Goal: Information Seeking & Learning: Learn about a topic

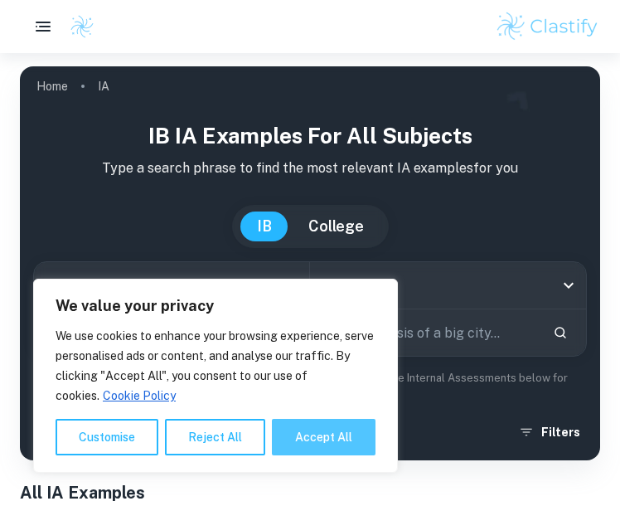
click at [303, 434] on button "Accept All" at bounding box center [324, 436] width 104 height 36
checkbox input "true"
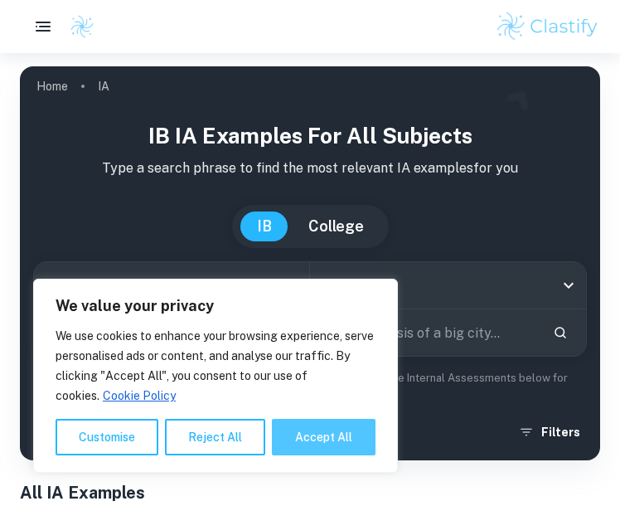
checkbox input "true"
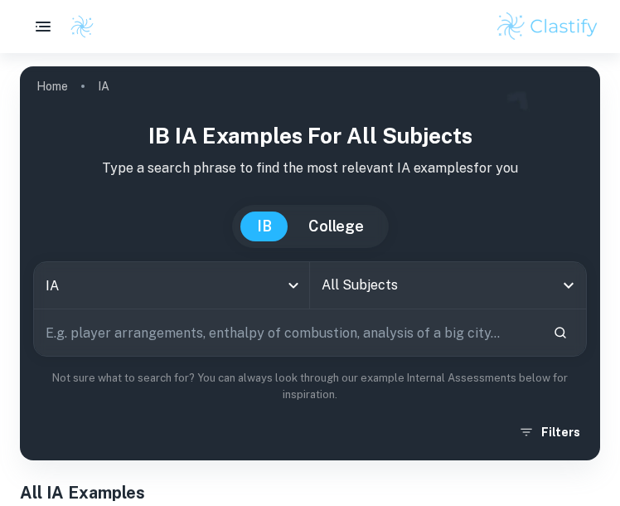
scroll to position [20, 0]
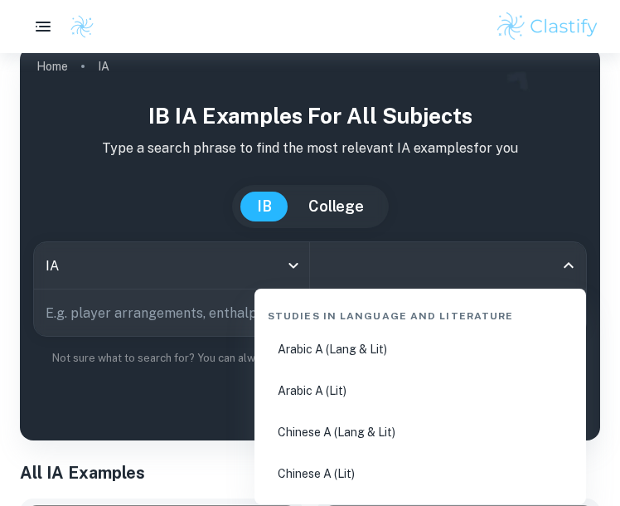
click at [401, 277] on input "All Subjects" at bounding box center [435, 264] width 236 height 31
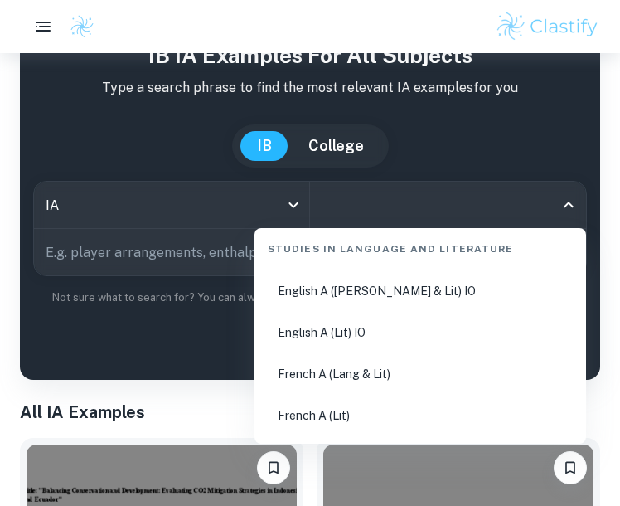
scroll to position [331, 0]
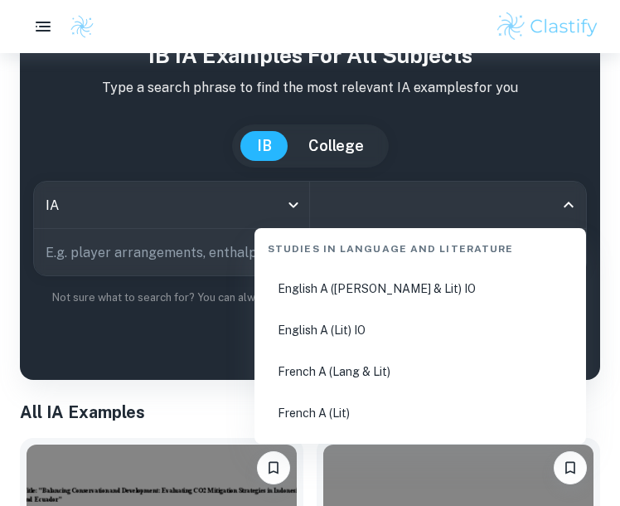
click at [389, 296] on li "English A ([PERSON_NAME] & Lit) IO" at bounding box center [420, 288] width 318 height 38
type input "English A ([PERSON_NAME] & Lit) IO"
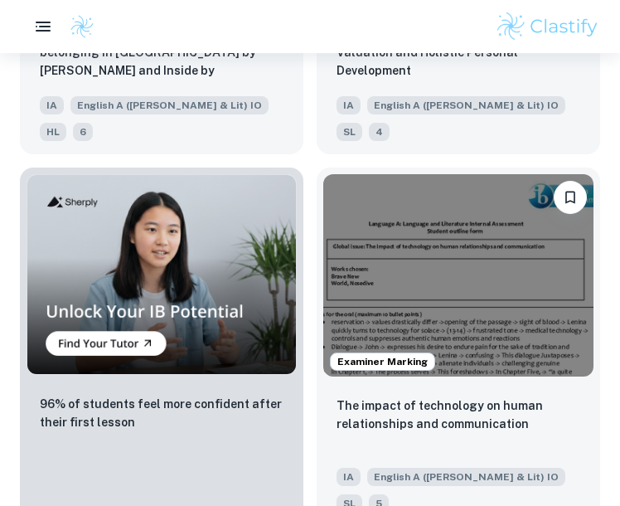
scroll to position [1515, 0]
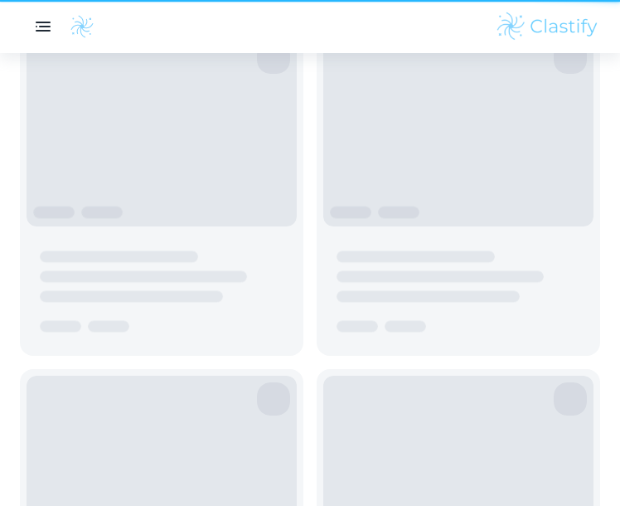
scroll to position [80, 0]
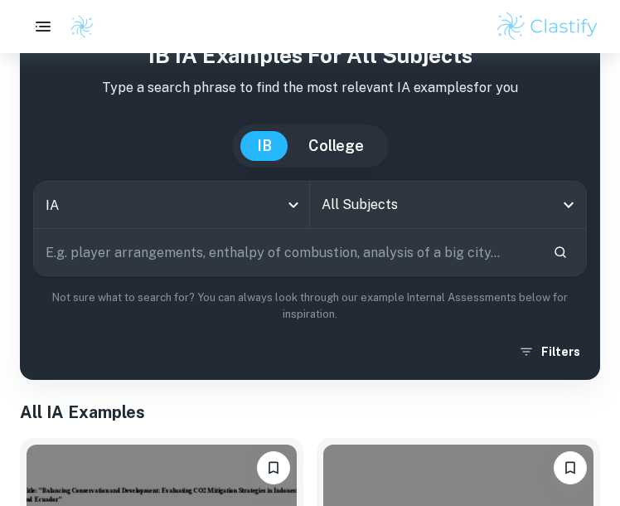
click at [401, 207] on input "All Subjects" at bounding box center [435, 204] width 236 height 31
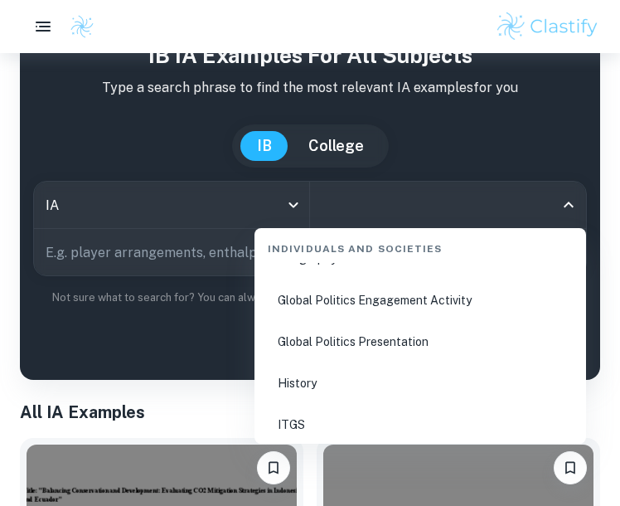
scroll to position [2168, 0]
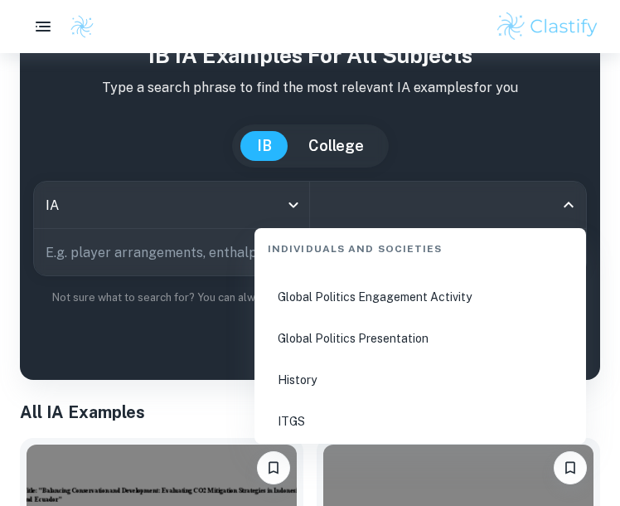
click at [369, 338] on li "Global Politics Presentation" at bounding box center [420, 338] width 318 height 38
type input "Global Politics Presentation"
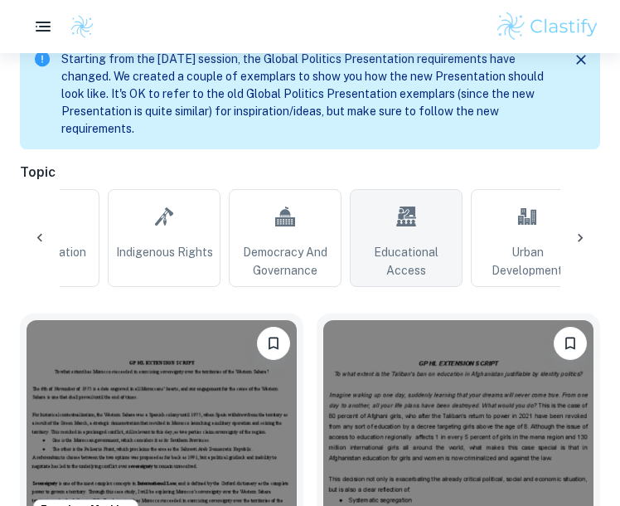
scroll to position [0, 1530]
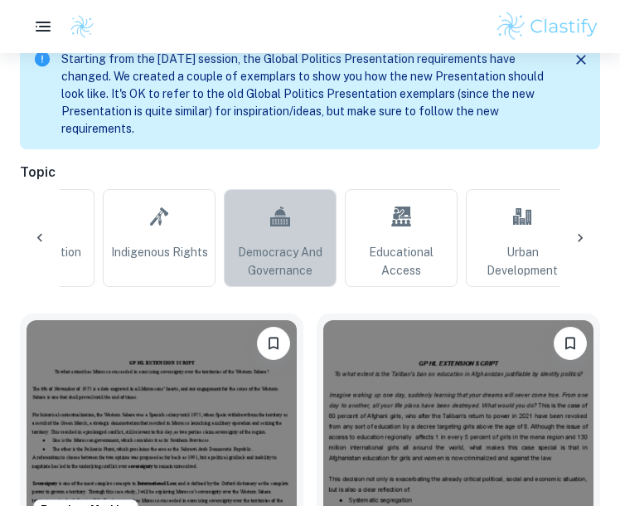
click at [282, 268] on span "Democracy and Governance" at bounding box center [280, 261] width 98 height 36
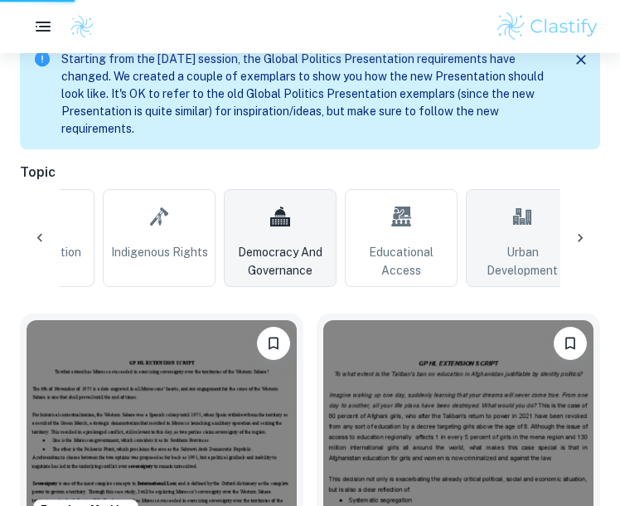
scroll to position [0, 1575]
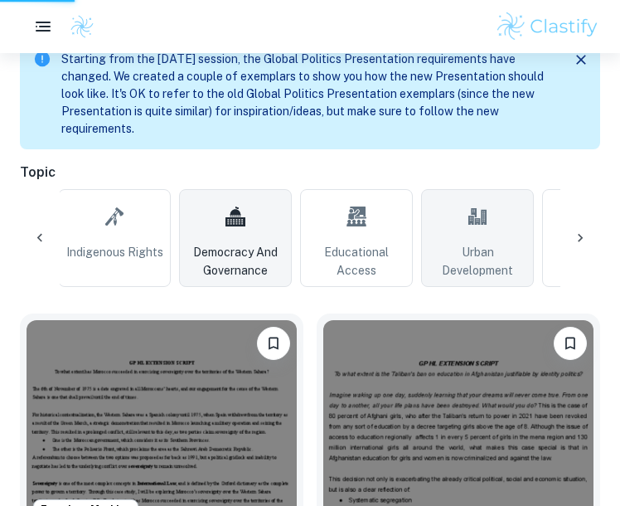
type input "Democracy and Governance"
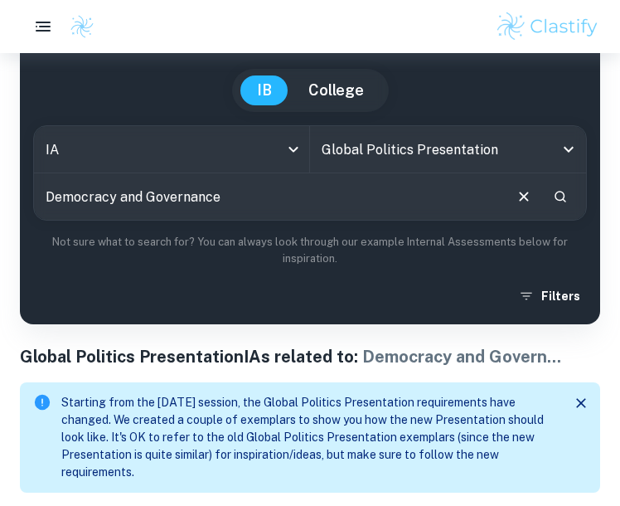
scroll to position [155, 0]
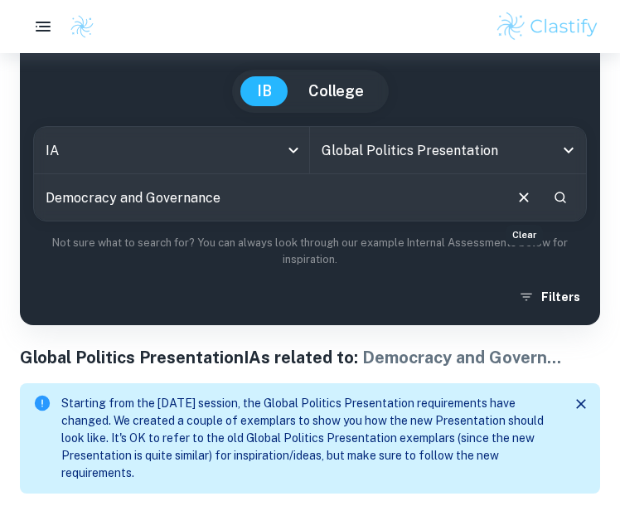
click at [401, 199] on icon "Clear" at bounding box center [524, 197] width 18 height 18
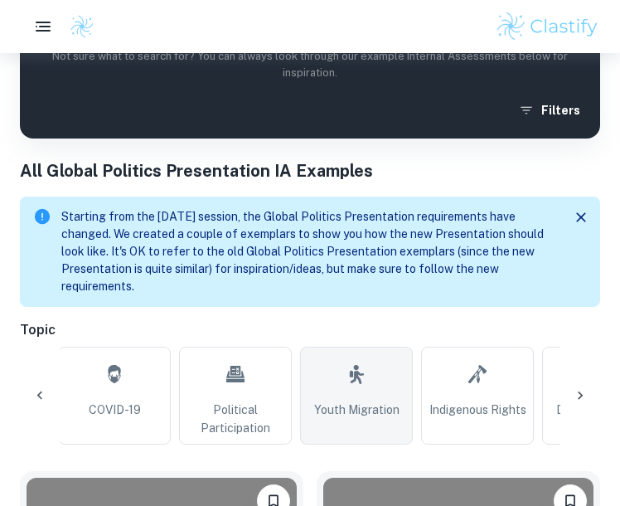
scroll to position [0, 917]
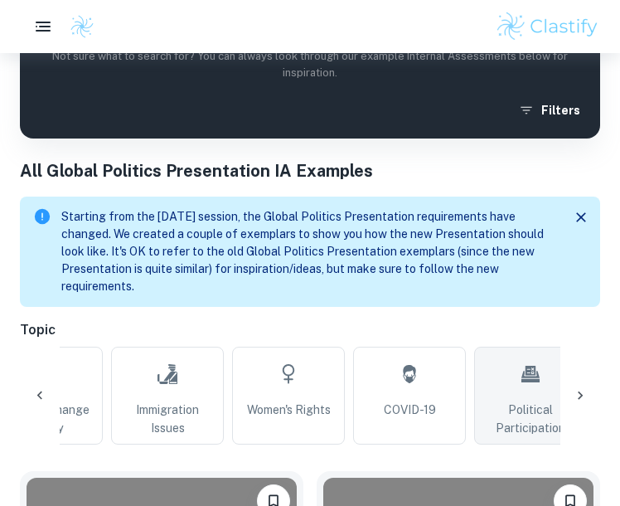
click at [401, 402] on span "Political Participation" at bounding box center [530, 418] width 98 height 36
type input "Political Participation"
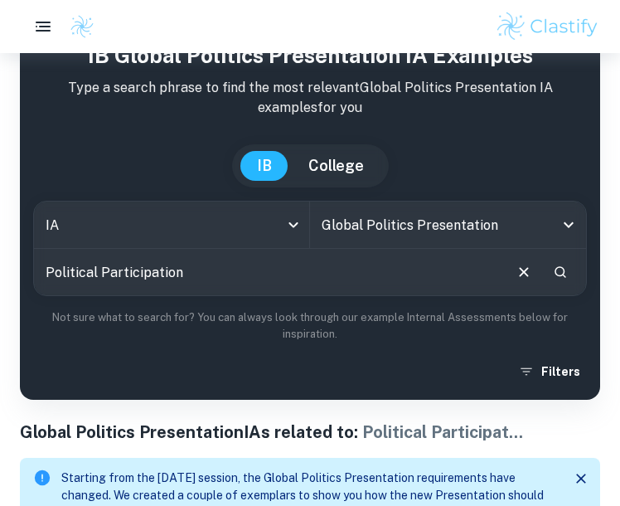
scroll to position [119, 0]
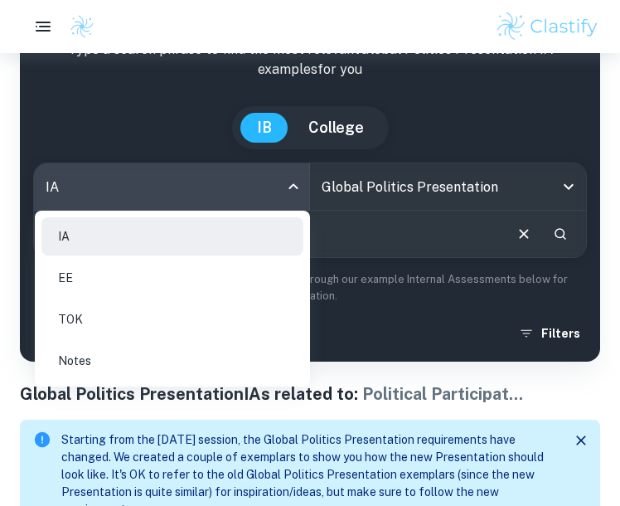
click at [288, 175] on body "We value your privacy We use cookies to enhance your browsing experience, serve…" at bounding box center [310, 188] width 620 height 506
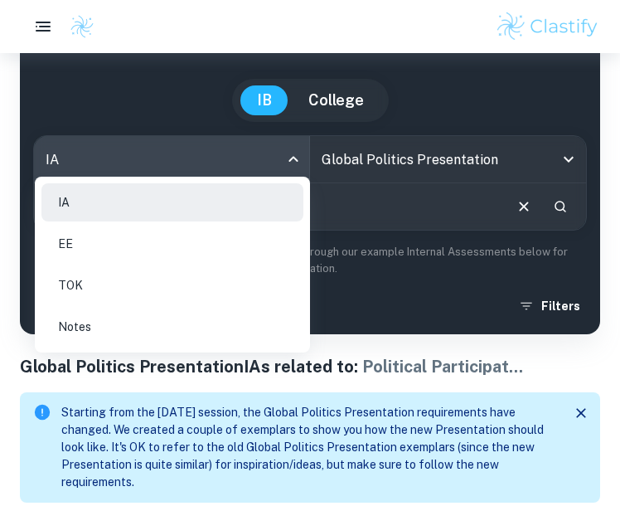
scroll to position [153, 0]
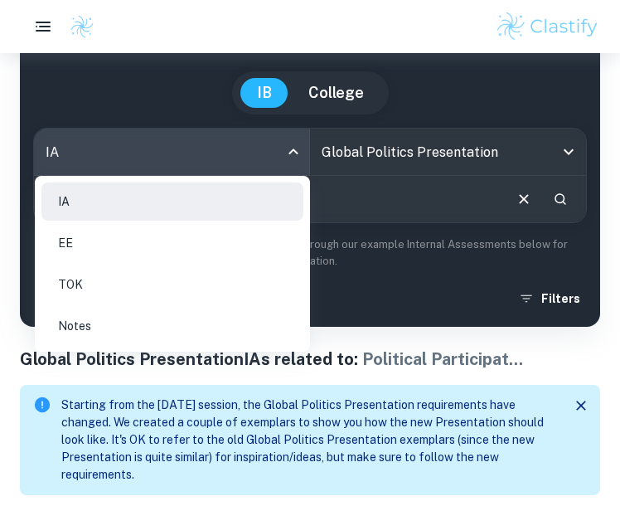
click at [401, 347] on div at bounding box center [310, 253] width 620 height 506
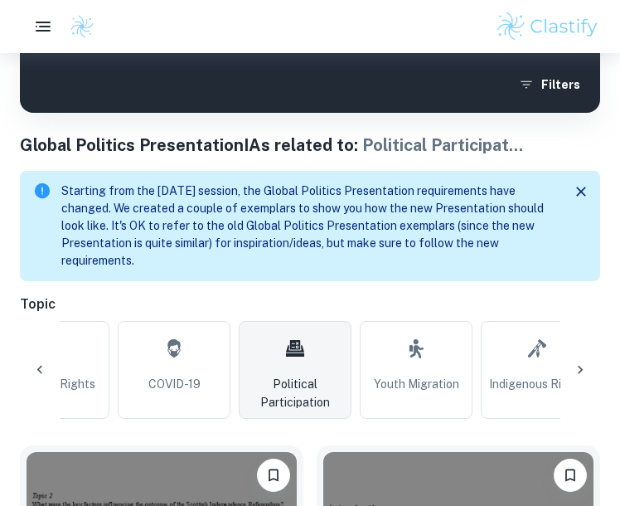
scroll to position [0, 0]
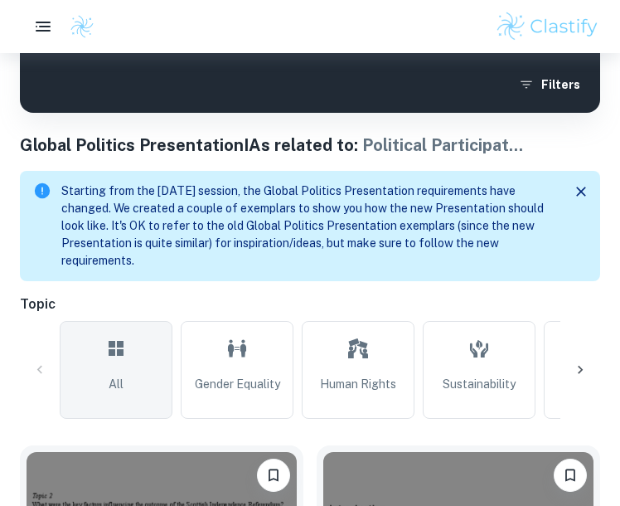
click at [127, 395] on link "All" at bounding box center [116, 370] width 113 height 98
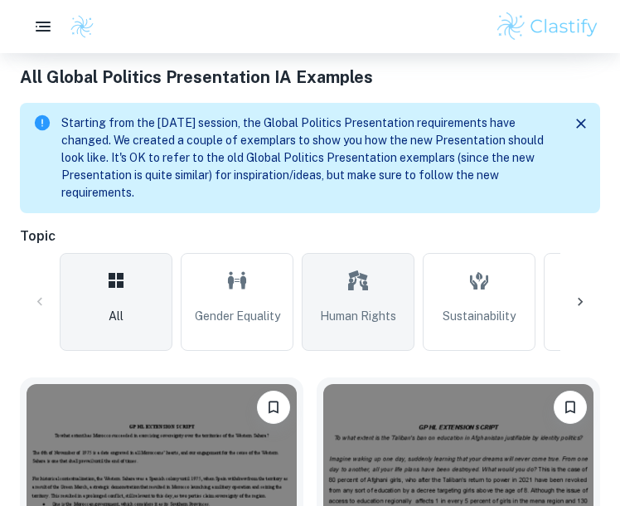
scroll to position [162, 0]
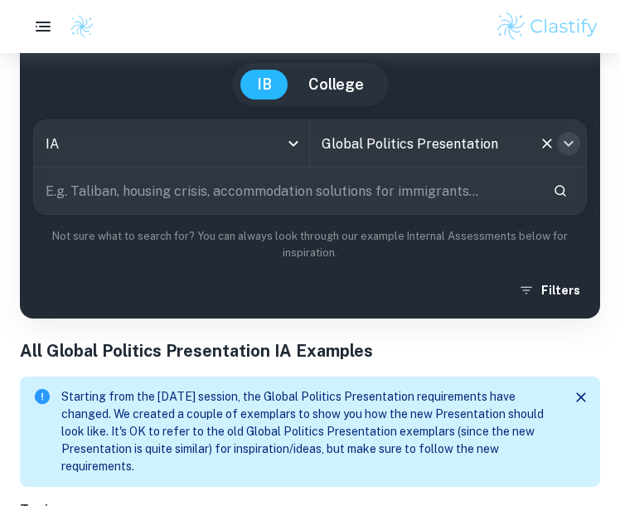
click at [401, 138] on icon "Open" at bounding box center [569, 143] width 20 height 20
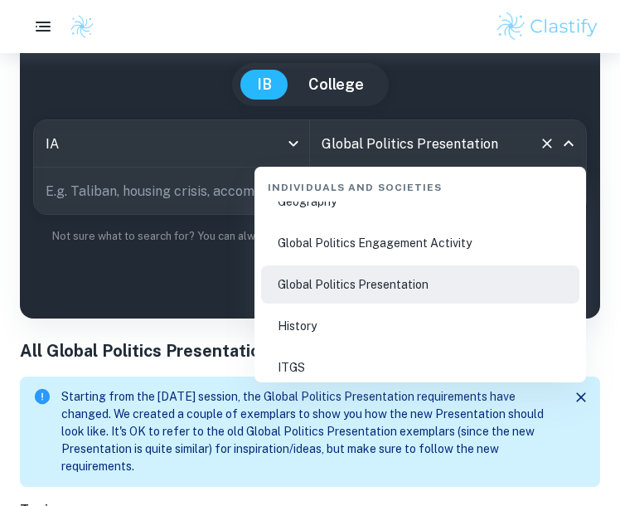
scroll to position [2168, 0]
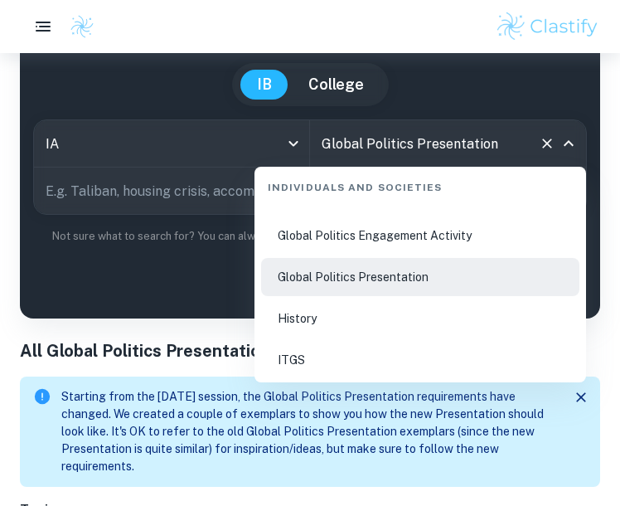
click at [401, 319] on li "History" at bounding box center [420, 318] width 318 height 38
type input "History"
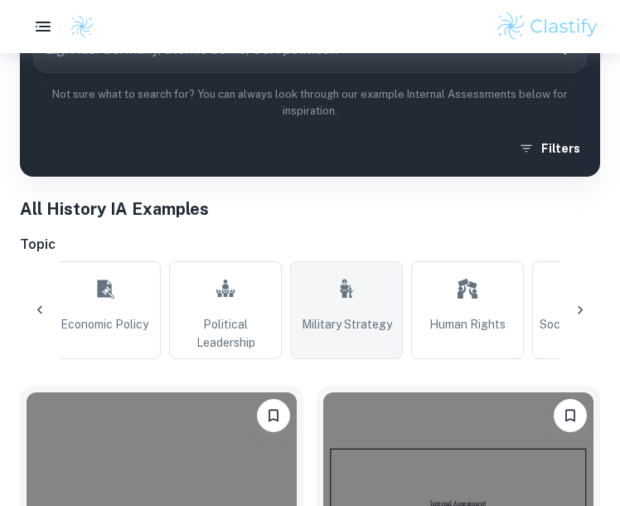
scroll to position [0, 1134]
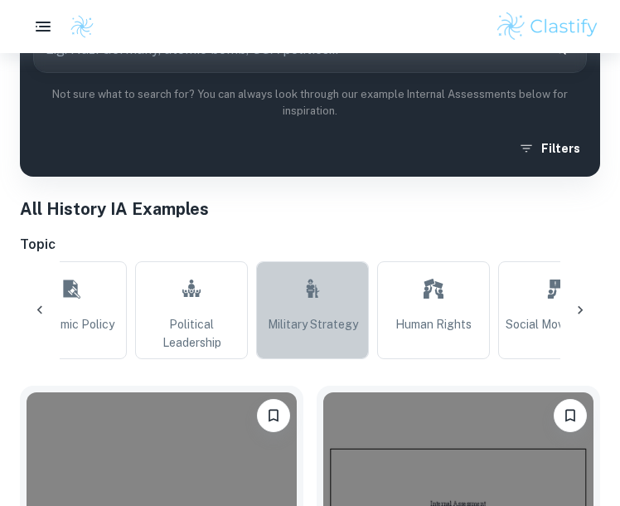
click at [302, 343] on link "Military Strategy" at bounding box center [312, 310] width 113 height 98
type input "Military Strategy"
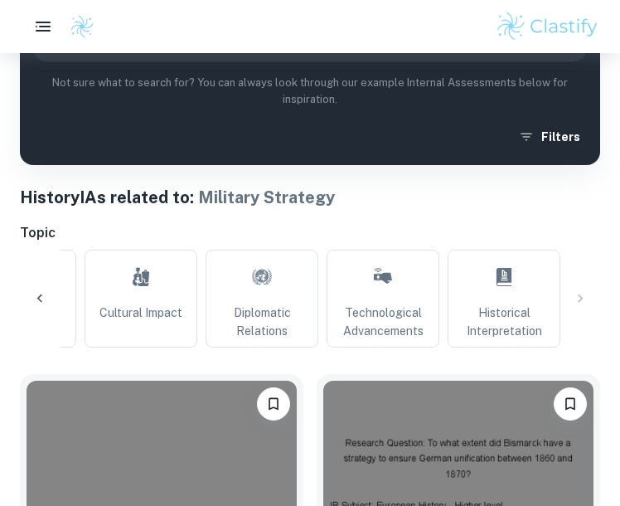
scroll to position [89, 0]
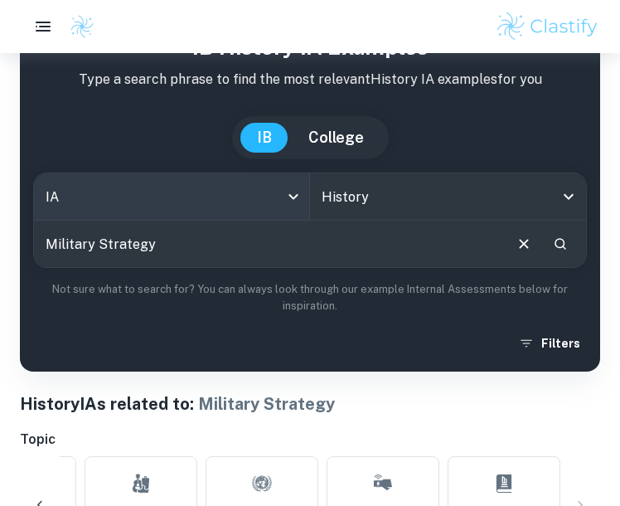
click at [301, 198] on body "We value your privacy We use cookies to enhance your browsing experience, serve…" at bounding box center [310, 217] width 620 height 506
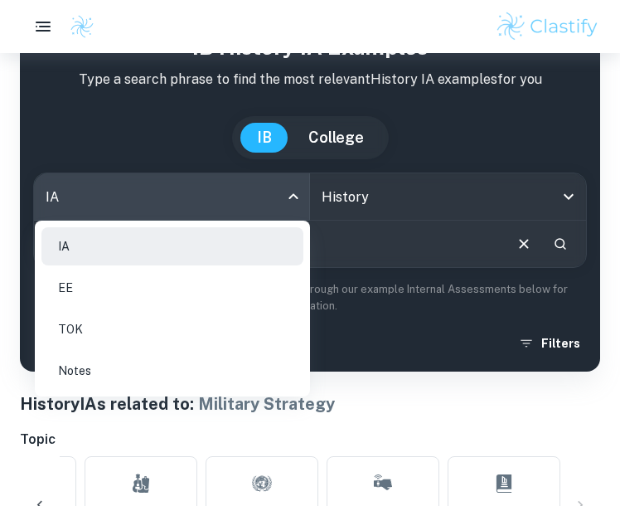
click at [215, 292] on li "EE" at bounding box center [172, 287] width 262 height 38
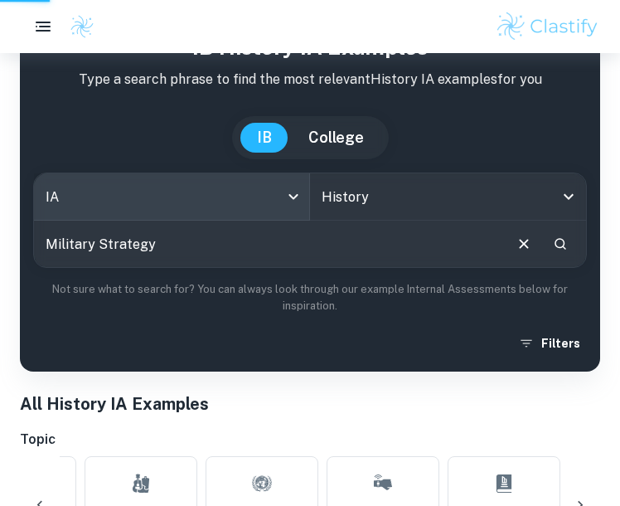
scroll to position [0, 424]
type input "ee"
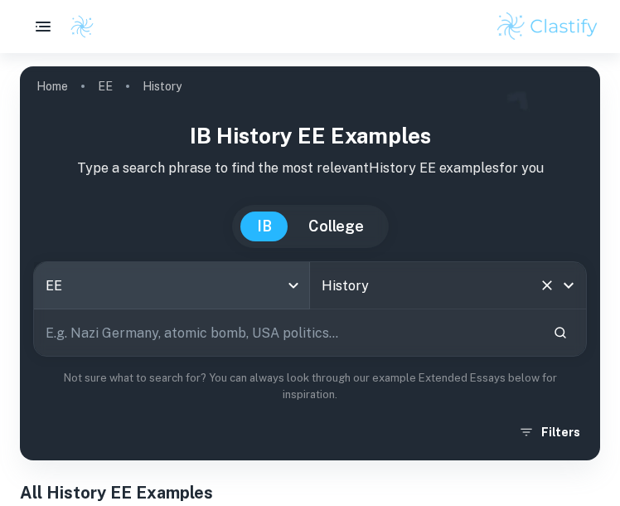
click at [401, 298] on div "History All Subjects" at bounding box center [448, 285] width 276 height 46
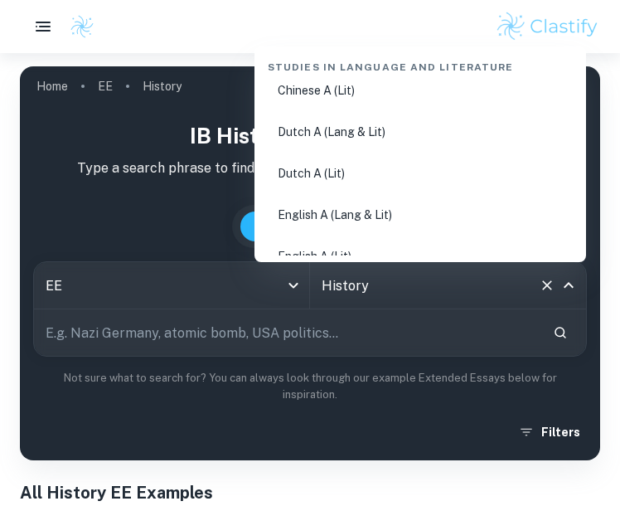
scroll to position [137, 0]
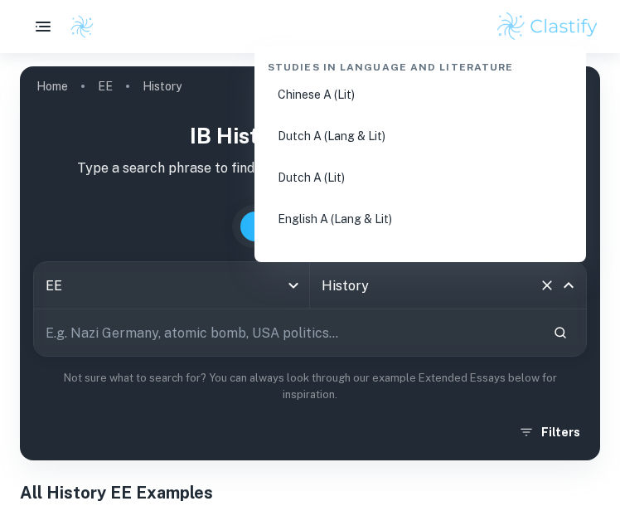
click at [401, 212] on li "English A (Lang & Lit)" at bounding box center [420, 219] width 318 height 38
type input "English A (Lang & Lit)"
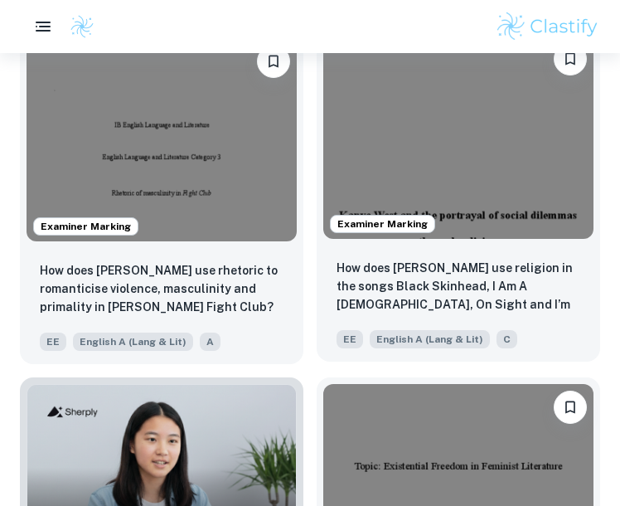
scroll to position [1186, 0]
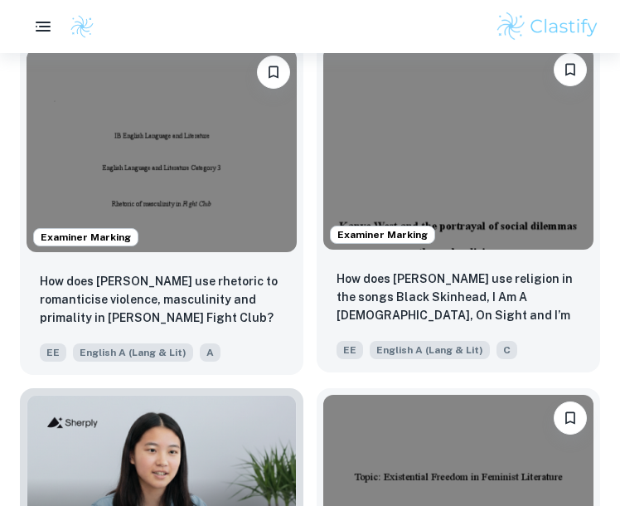
click at [401, 197] on img at bounding box center [458, 147] width 270 height 203
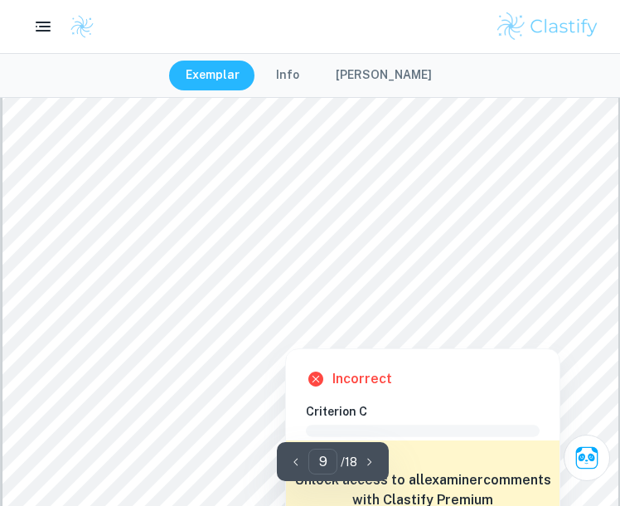
scroll to position [7727, 0]
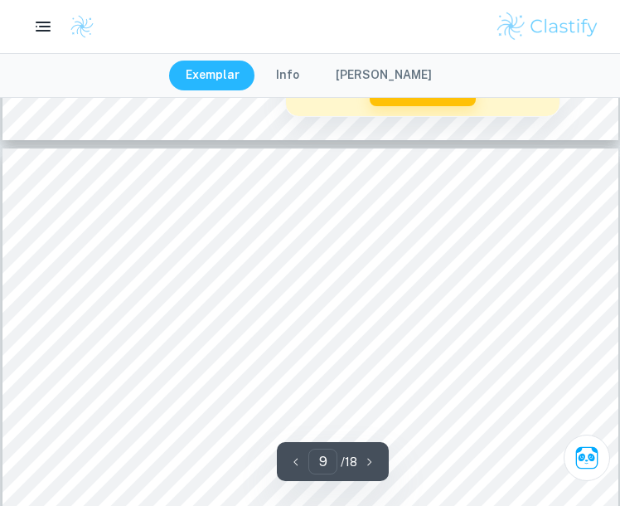
type input "10"
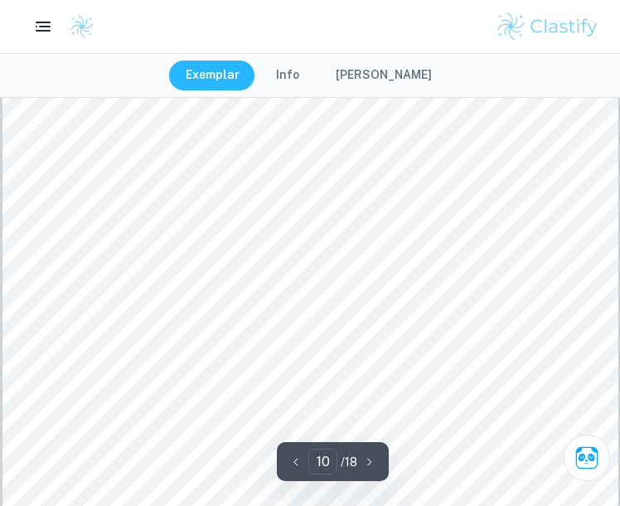
scroll to position [8809, 0]
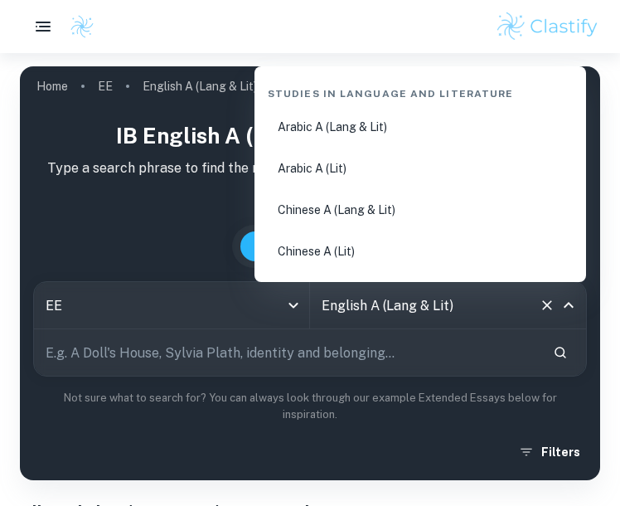
click at [396, 312] on input "English A (Lang & Lit)" at bounding box center [424, 304] width 215 height 31
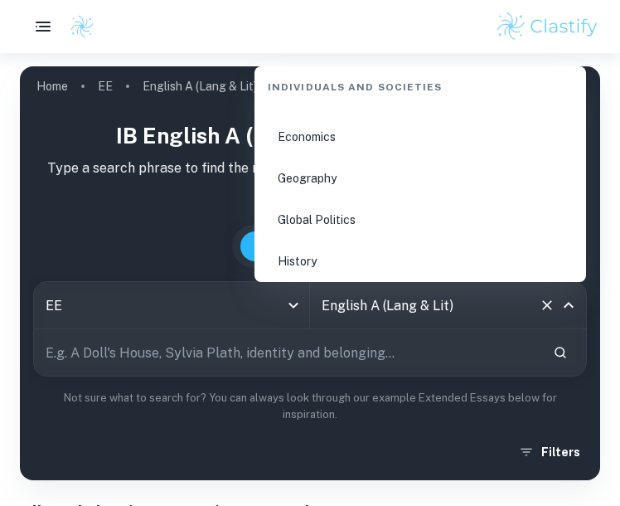
scroll to position [2010, 0]
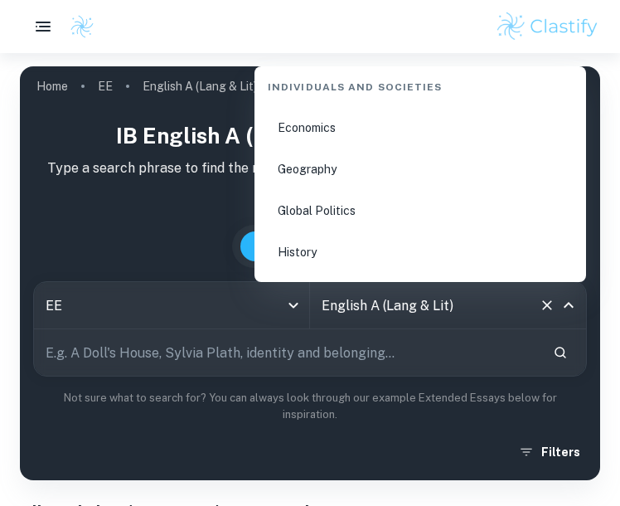
click at [379, 201] on li "Global Politics" at bounding box center [420, 210] width 318 height 38
type input "Global Politics"
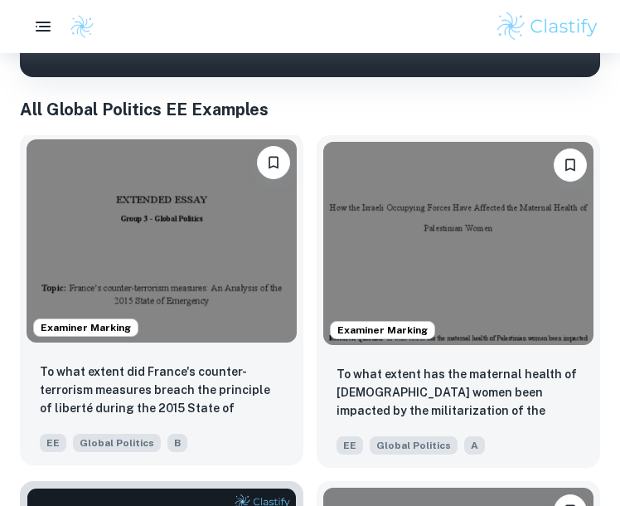
scroll to position [385, 0]
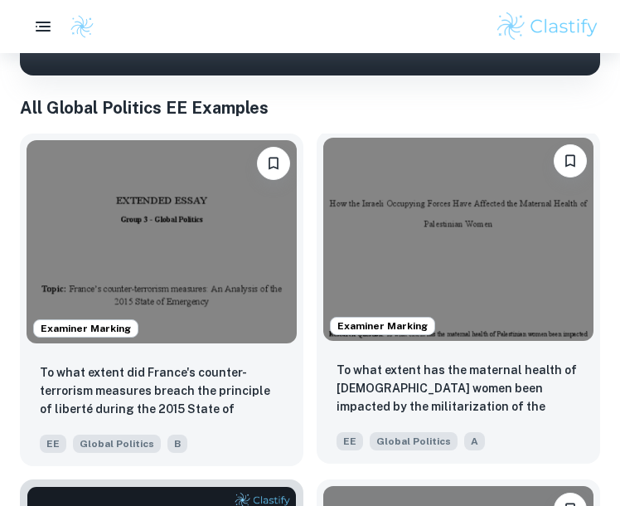
click at [401, 299] on img at bounding box center [458, 239] width 270 height 203
